Goal: Task Accomplishment & Management: Use online tool/utility

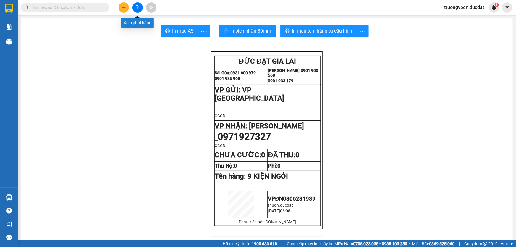
click at [139, 9] on icon "file-add" at bounding box center [137, 7] width 3 height 4
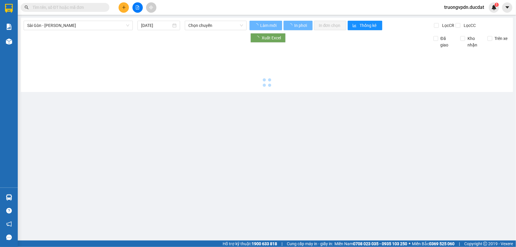
type input "[DATE]"
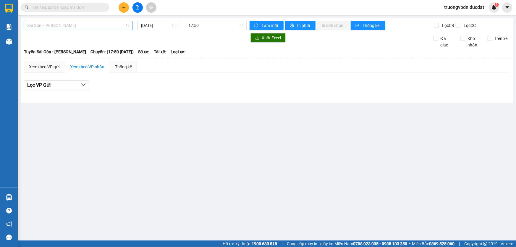
click at [106, 22] on span "Sài Gòn - [PERSON_NAME]" at bounding box center [78, 25] width 102 height 9
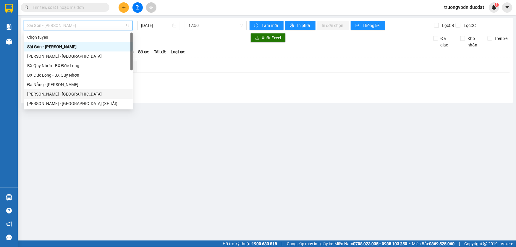
click at [54, 91] on div "[PERSON_NAME] - [GEOGRAPHIC_DATA]" at bounding box center [78, 94] width 102 height 6
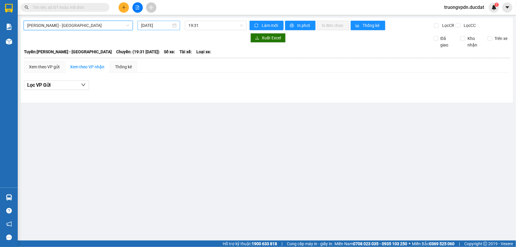
click at [167, 26] on input "[DATE]" at bounding box center [156, 25] width 30 height 6
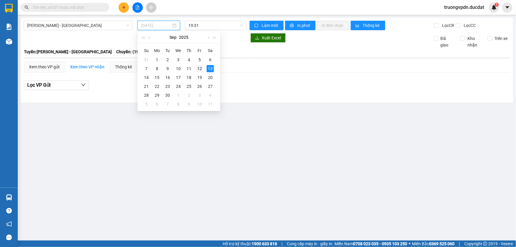
click at [197, 71] on div "12" at bounding box center [199, 68] width 7 height 7
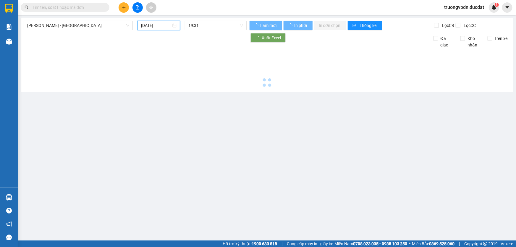
type input "[DATE]"
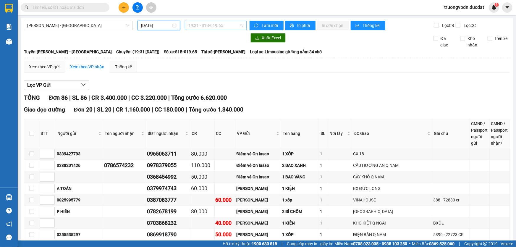
click at [230, 22] on span "19:31 - 81B-019.65" at bounding box center [215, 25] width 55 height 9
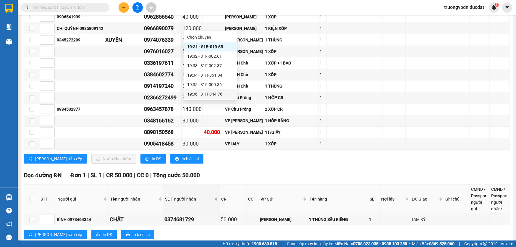
scroll to position [1050, 0]
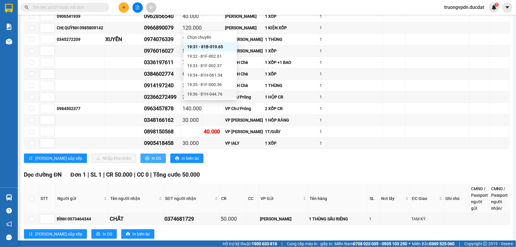
click at [140, 153] on button "In DS" at bounding box center [152, 157] width 25 height 9
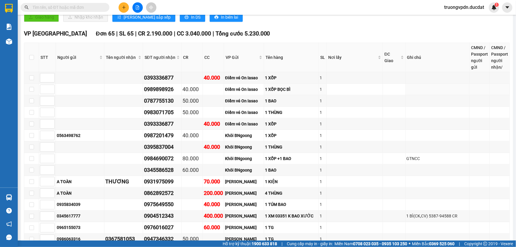
scroll to position [325, 0]
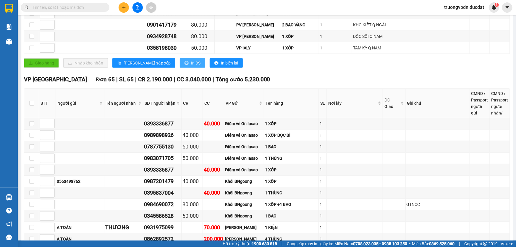
click at [191, 63] on span "In DS" at bounding box center [195, 63] width 9 height 6
